Goal: Task Accomplishment & Management: Manage account settings

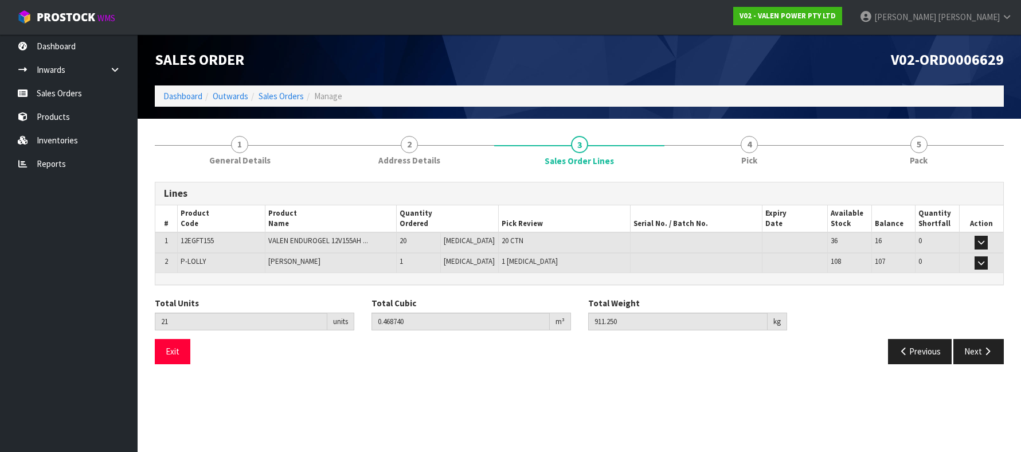
click at [757, 397] on section "Edit Sales Order V02-ORD0006629 Dashboard Outwards Sales Orders Manage Sales Or…" at bounding box center [510, 226] width 1021 height 452
click at [908, 347] on button "Previous" at bounding box center [920, 351] width 64 height 25
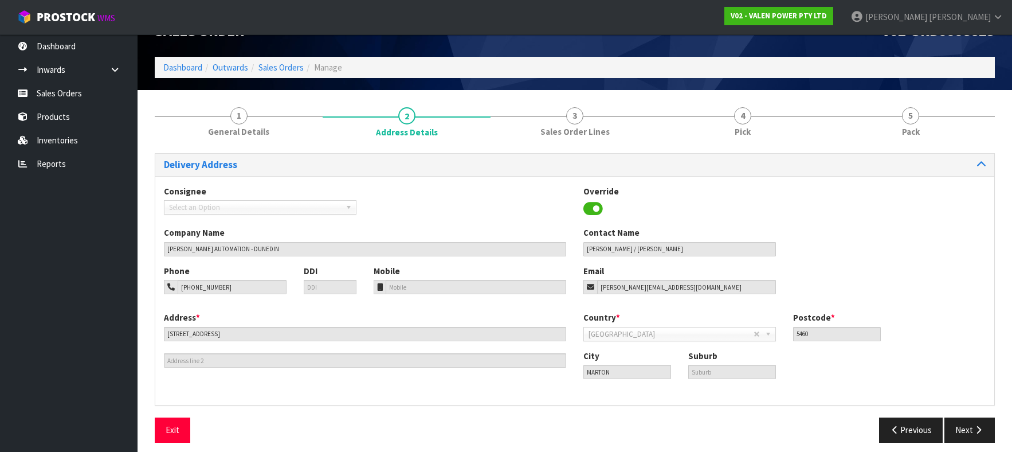
scroll to position [37, 0]
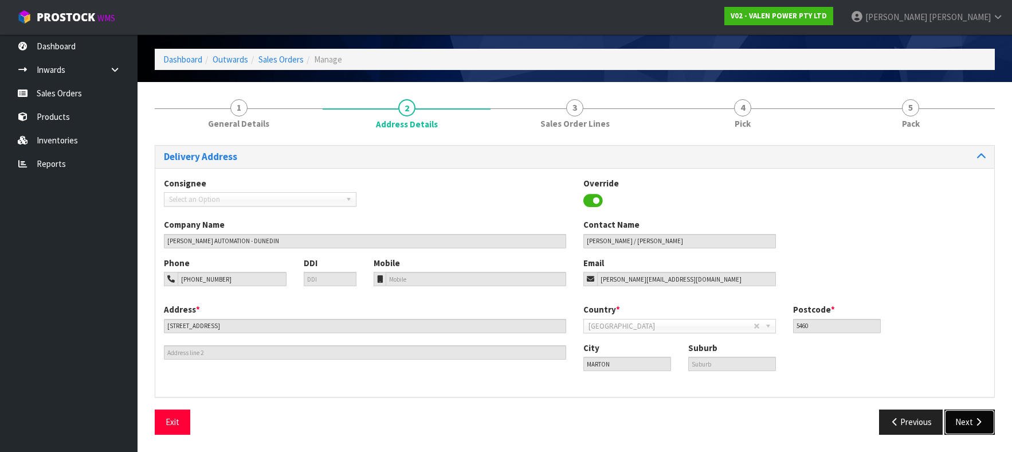
click at [976, 421] on icon "button" at bounding box center [978, 421] width 11 height 9
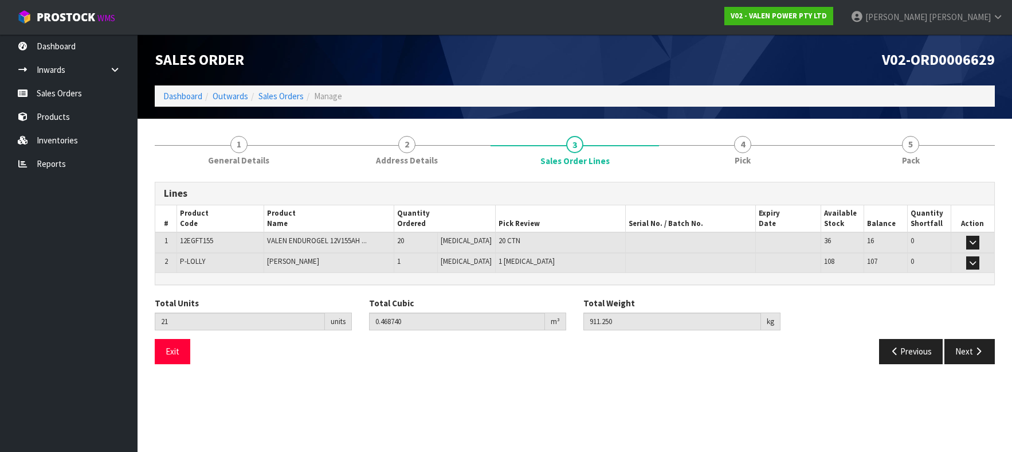
scroll to position [0, 0]
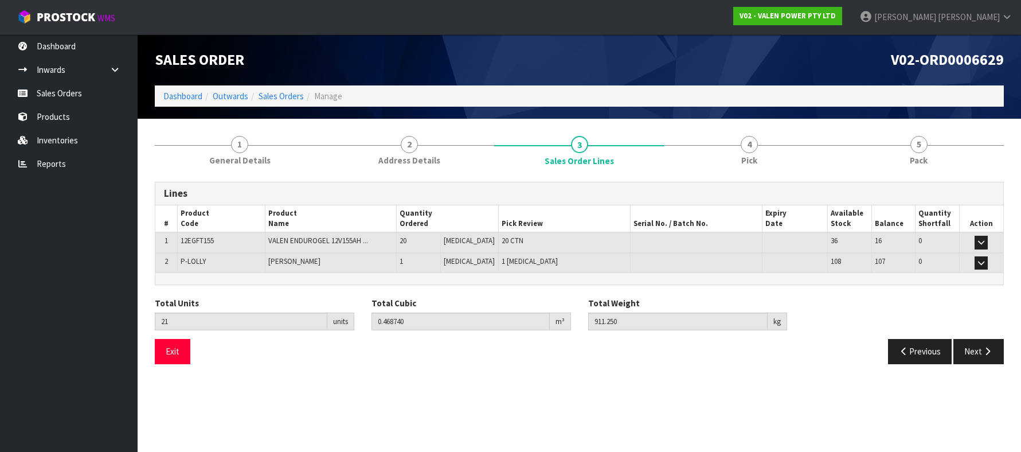
click at [406, 240] on span "20" at bounding box center [402, 241] width 7 height 10
click at [59, 93] on link "Sales Orders" at bounding box center [69, 92] width 138 height 23
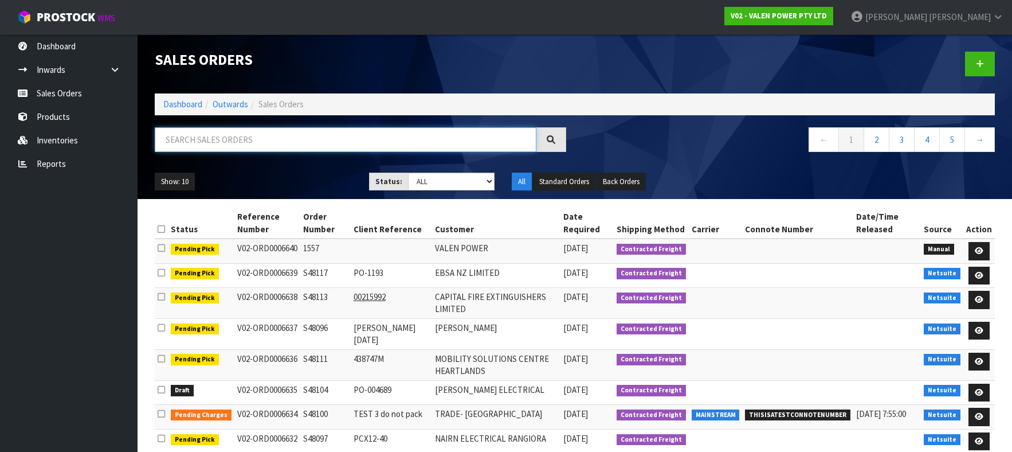
click at [215, 142] on input "text" at bounding box center [346, 139] width 382 height 25
paste input "S48090"
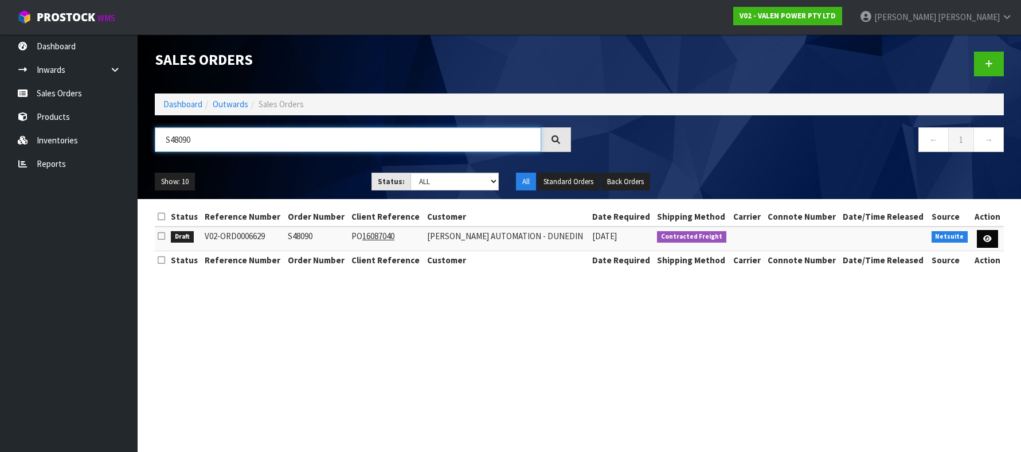
type input "S48090"
click at [989, 240] on icon at bounding box center [987, 238] width 9 height 7
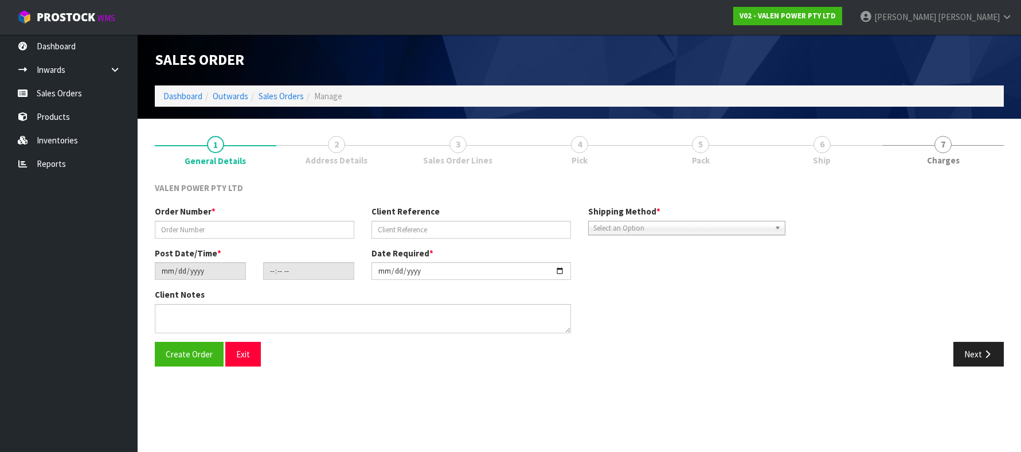
type input "S48090"
type input "PO 16087040"
type input "[DATE]"
type input "12:30:09.000"
type input "[DATE]"
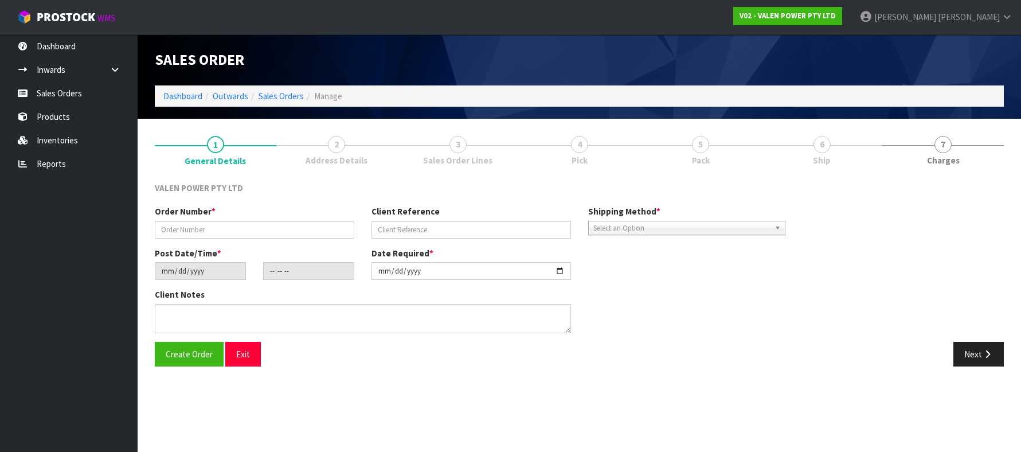
type textarea "ALL 12 EGFT 155 TO BE FROM THE SAME BATCH"
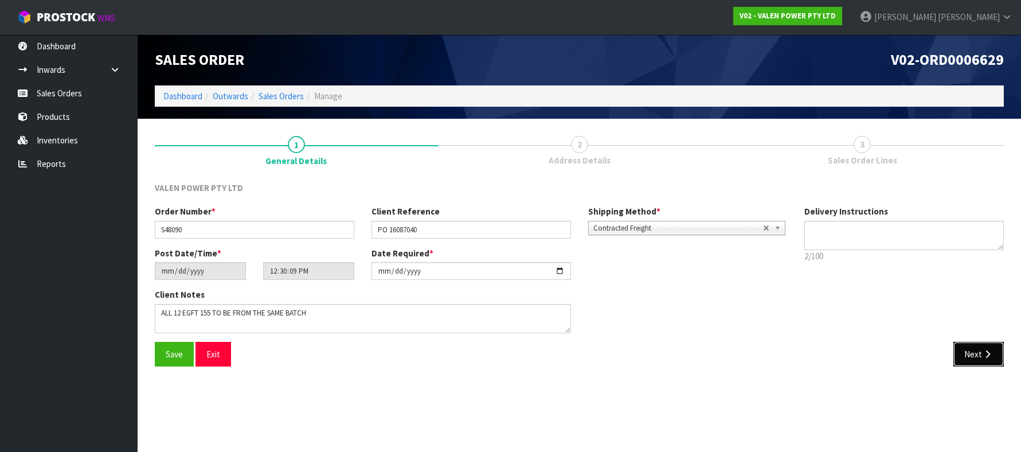
click at [971, 355] on button "Next" at bounding box center [978, 354] width 50 height 25
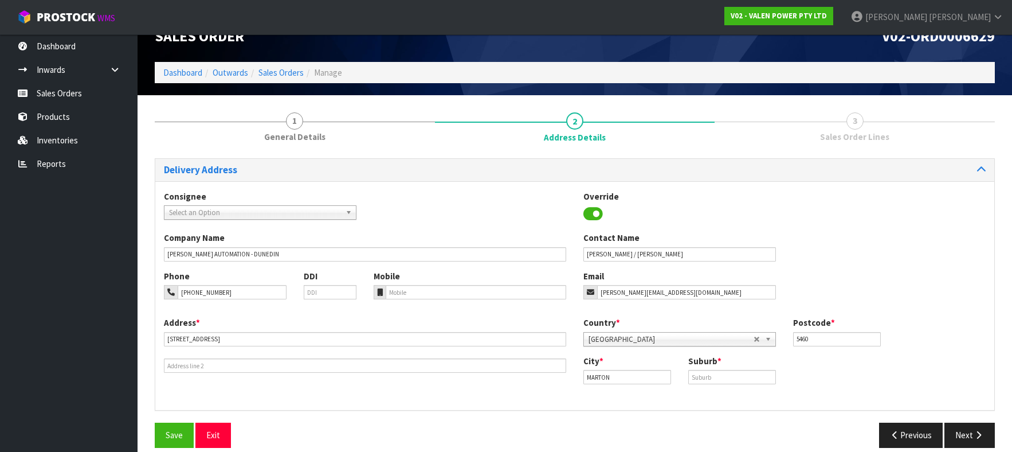
scroll to position [37, 0]
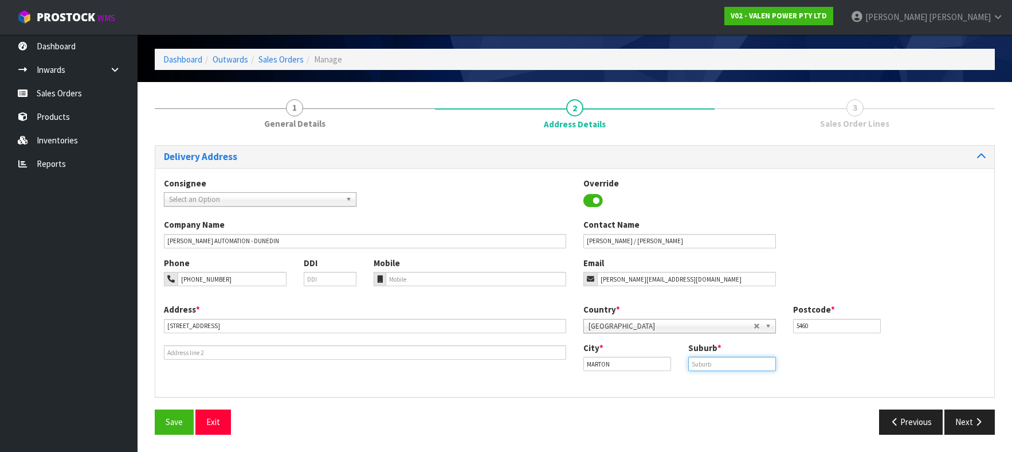
click at [745, 364] on input "text" at bounding box center [732, 363] width 88 height 14
click at [925, 316] on div "Country * [GEOGRAPHIC_DATA] [GEOGRAPHIC_DATA] [GEOGRAPHIC_DATA] [GEOGRAPHIC_DAT…" at bounding box center [784, 322] width 419 height 38
drag, startPoint x: 634, startPoint y: 370, endPoint x: 546, endPoint y: 364, distance: 87.9
click at [546, 364] on div "Address * [STREET_ADDRESS] Country * [GEOGRAPHIC_DATA] [GEOGRAPHIC_DATA] [GEOGR…" at bounding box center [574, 345] width 839 height 85
click at [763, 359] on input "text" at bounding box center [732, 363] width 88 height 14
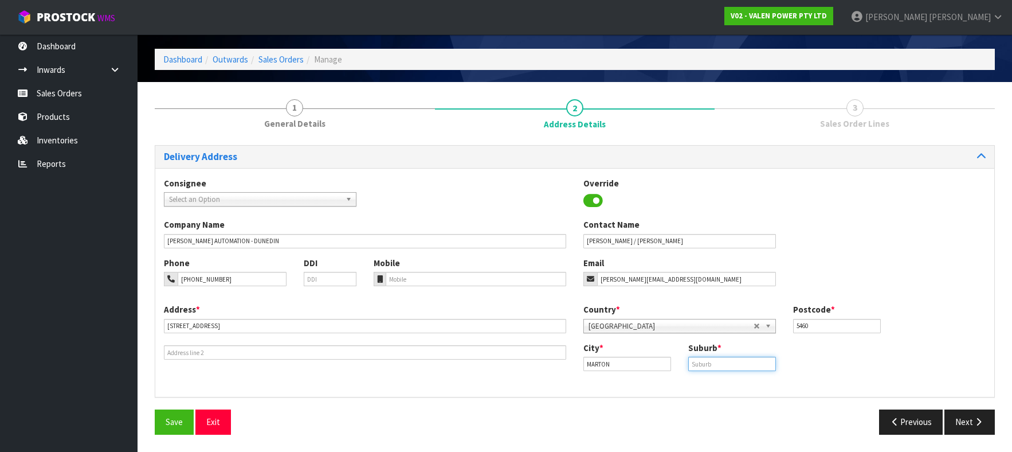
paste input "MARTON"
type input "MARTON"
click at [904, 362] on div "City * [GEOGRAPHIC_DATA] Suburb * MARTON" at bounding box center [784, 361] width 419 height 38
click at [967, 416] on button "Next" at bounding box center [969, 421] width 50 height 25
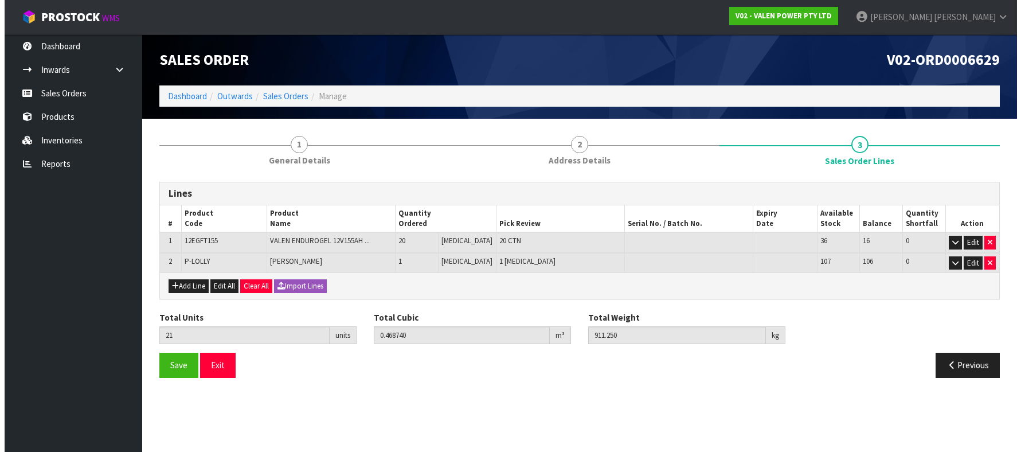
scroll to position [0, 0]
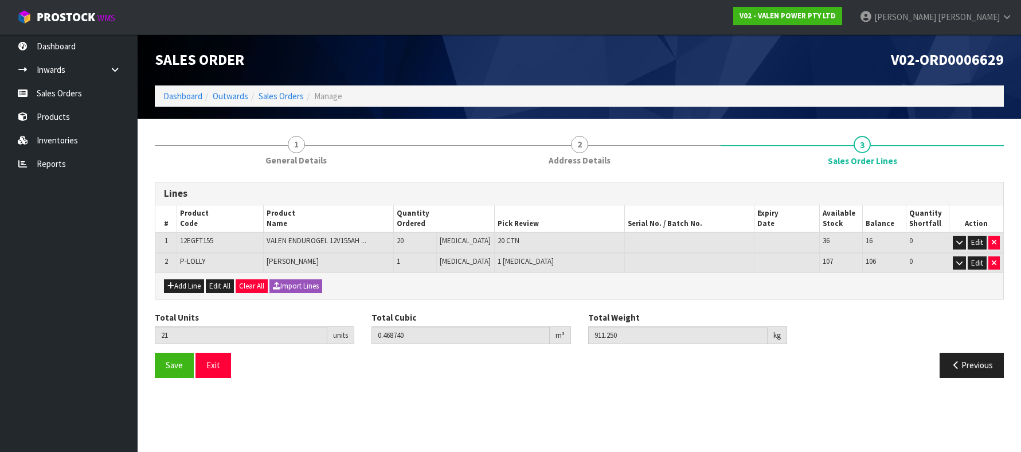
click at [421, 242] on td "20" at bounding box center [415, 242] width 44 height 21
click at [976, 241] on button "Edit" at bounding box center [976, 243] width 19 height 14
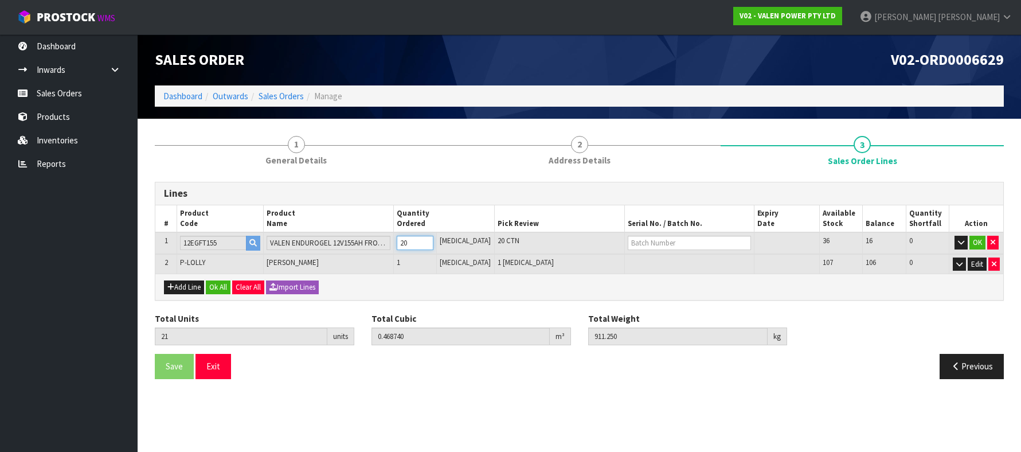
click at [395, 241] on tr "1 12EGFT155 VALEN ENDUROGEL 12V155AH FRONT TERMINAL BATTERY - WITH CATALYST LIF…" at bounding box center [578, 243] width 847 height 22
type input "3"
type input "0.048008"
type input "92.25"
type input "2"
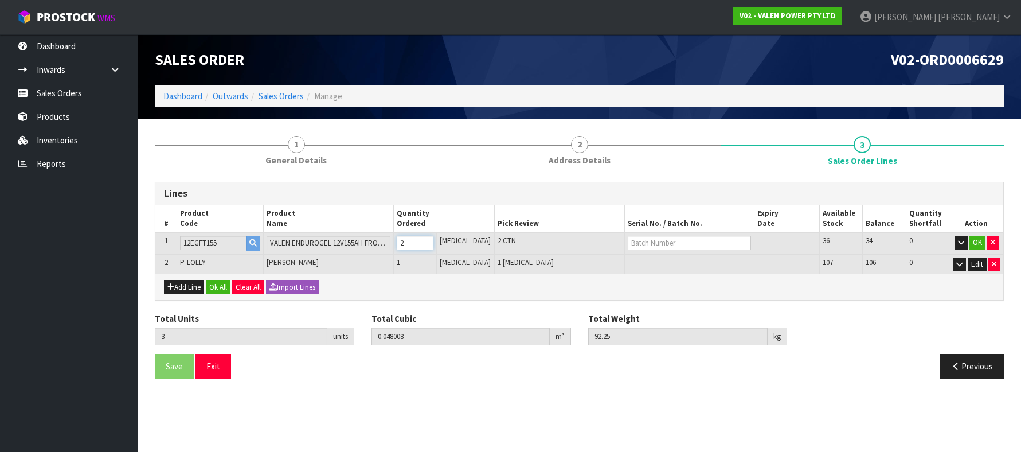
type input "29"
type input "0.655732"
type input "1275.25"
type input "28"
click at [978, 241] on button "OK" at bounding box center [977, 243] width 16 height 14
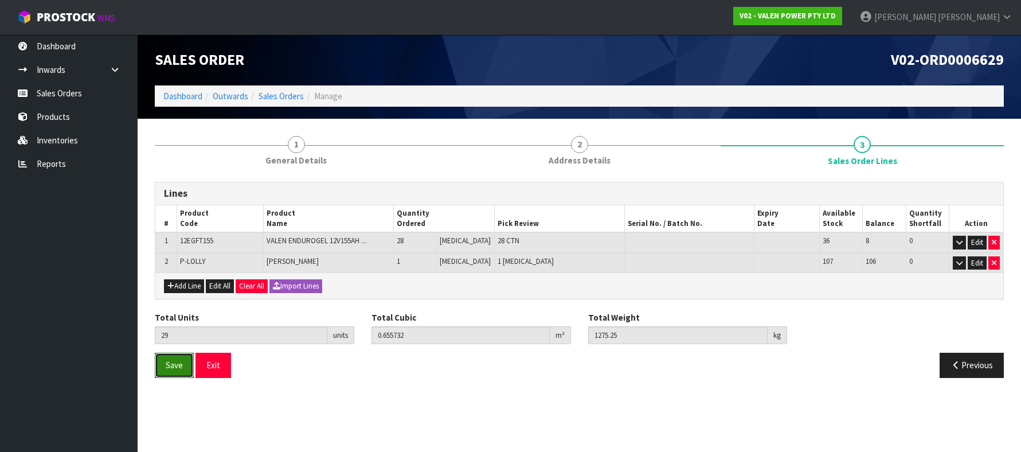
drag, startPoint x: 172, startPoint y: 363, endPoint x: 175, endPoint y: 355, distance: 8.2
click at [172, 359] on button "Save" at bounding box center [174, 364] width 39 height 25
